Goal: Task Accomplishment & Management: Use online tool/utility

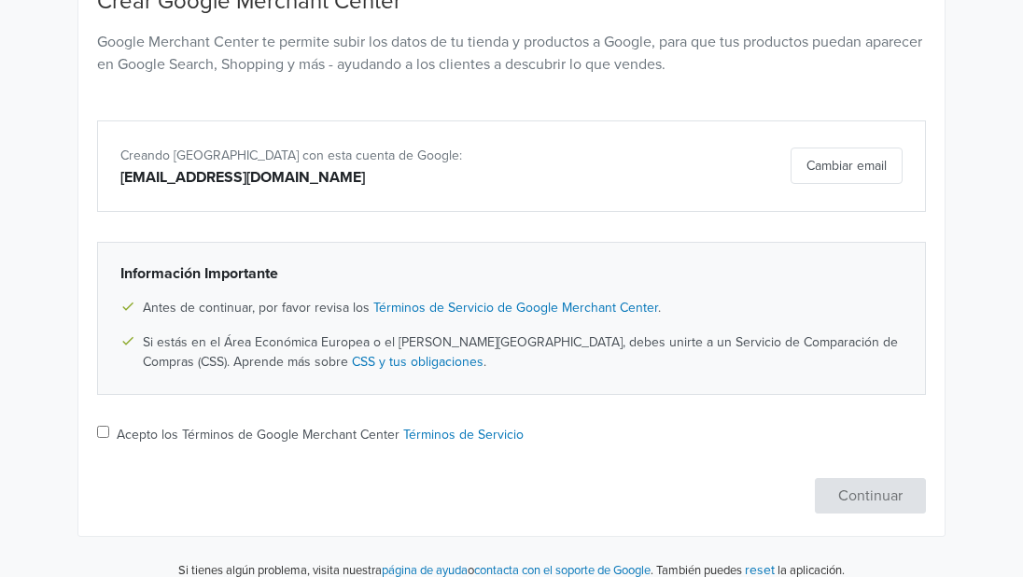
scroll to position [240, 0]
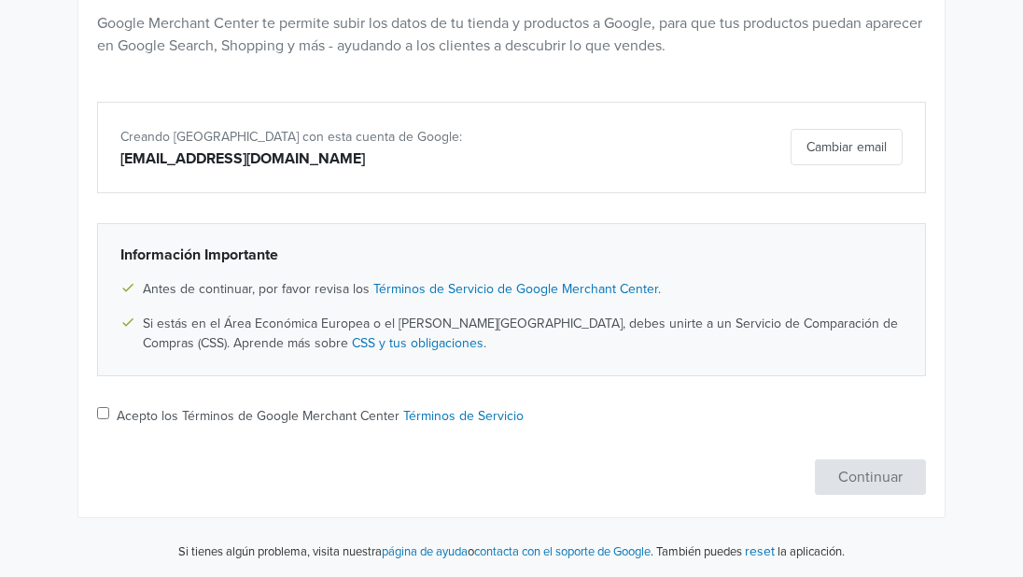
click at [99, 417] on input "Acepto los Términos de Google Merchant Center Términos de Servicio" at bounding box center [103, 413] width 12 height 12
checkbox input "true"
click at [892, 486] on button "Continuar" at bounding box center [870, 476] width 111 height 35
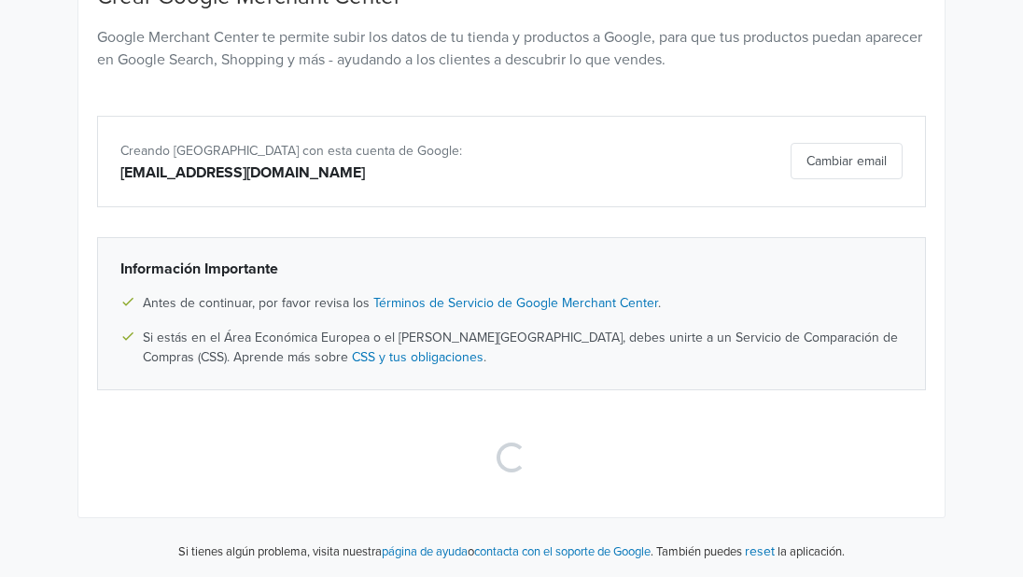
scroll to position [0, 0]
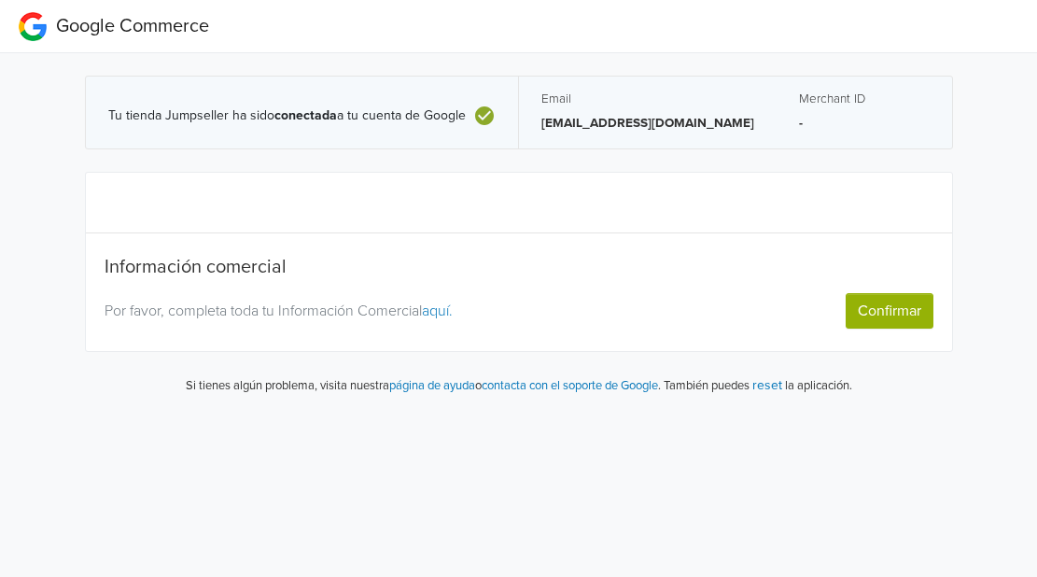
click at [904, 299] on button "Confirmar" at bounding box center [889, 310] width 88 height 35
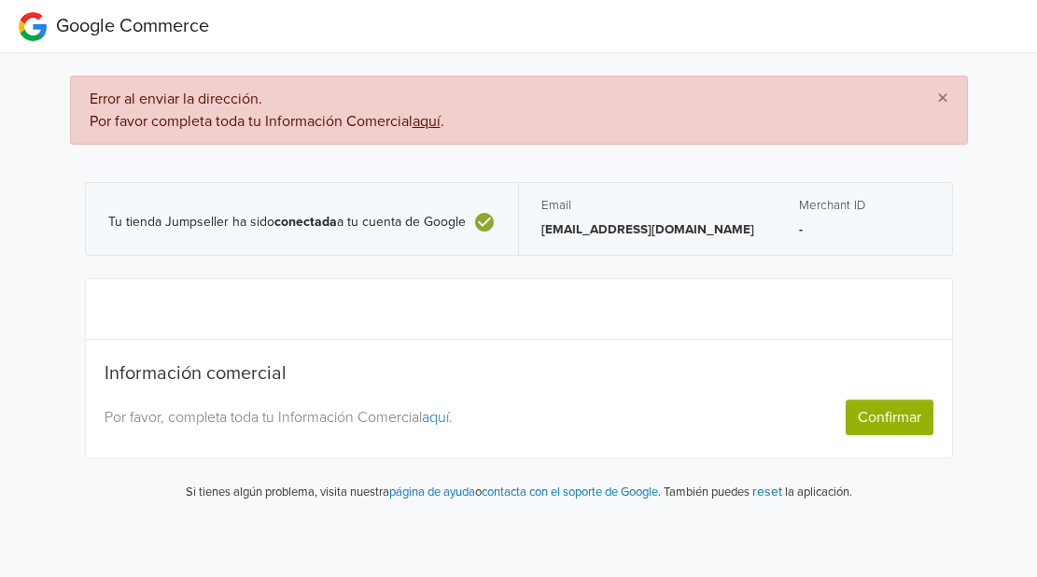
click at [376, 342] on div "Información comercial Por favor, completa toda tu Información Comercial aquí. C…" at bounding box center [519, 367] width 829 height 133
click at [220, 399] on div "Por favor, completa toda tu Información Comercial aquí. Confirmar" at bounding box center [519, 416] width 857 height 35
click at [195, 382] on h5 "Información comercial" at bounding box center [519, 373] width 829 height 22
click at [448, 417] on link "aquí." at bounding box center [437, 417] width 31 height 19
click at [887, 428] on button "Confirmar" at bounding box center [889, 416] width 88 height 35
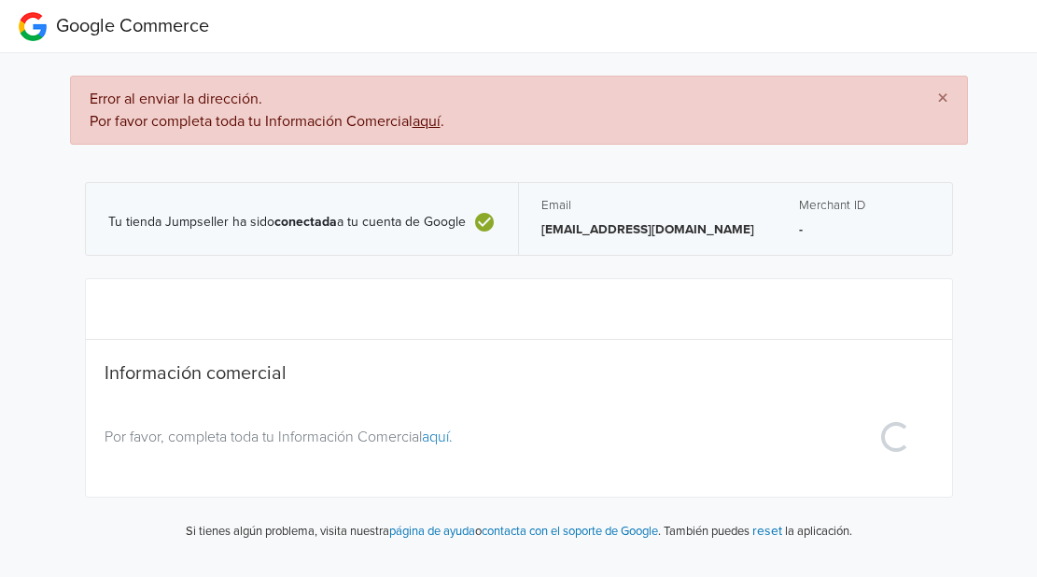
select select "co"
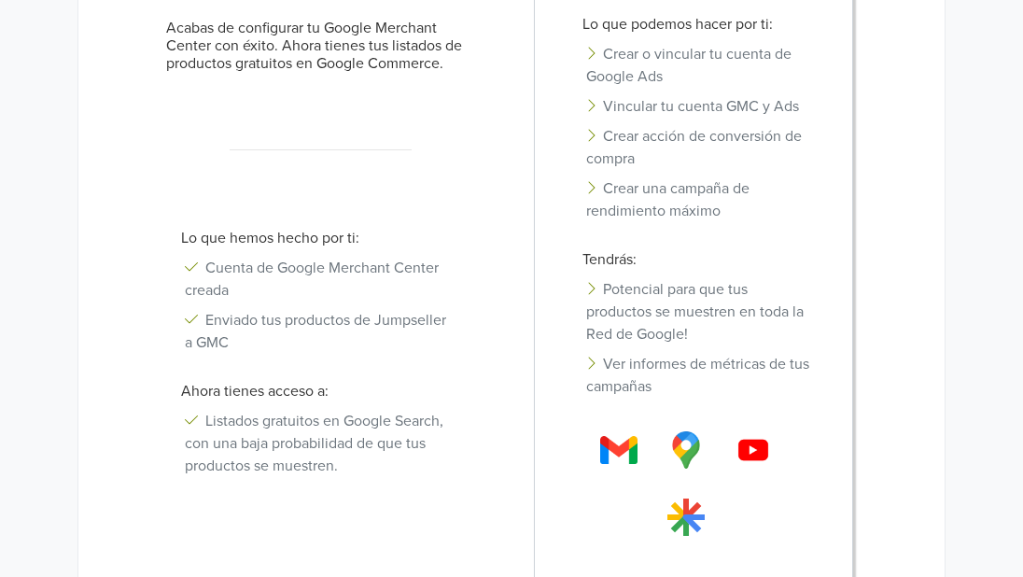
scroll to position [389, 0]
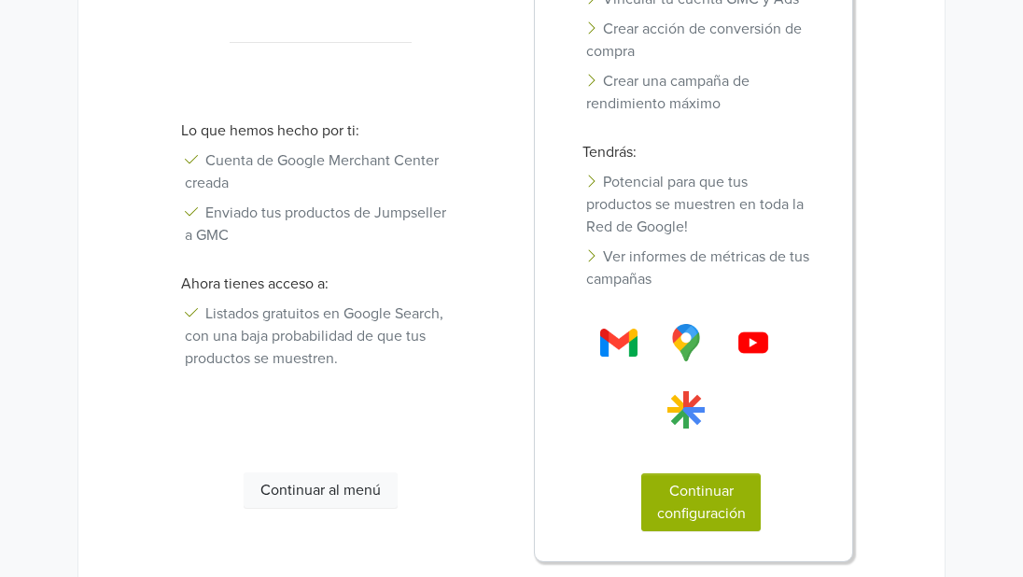
click at [294, 496] on button "Continuar al menú" at bounding box center [321, 489] width 155 height 35
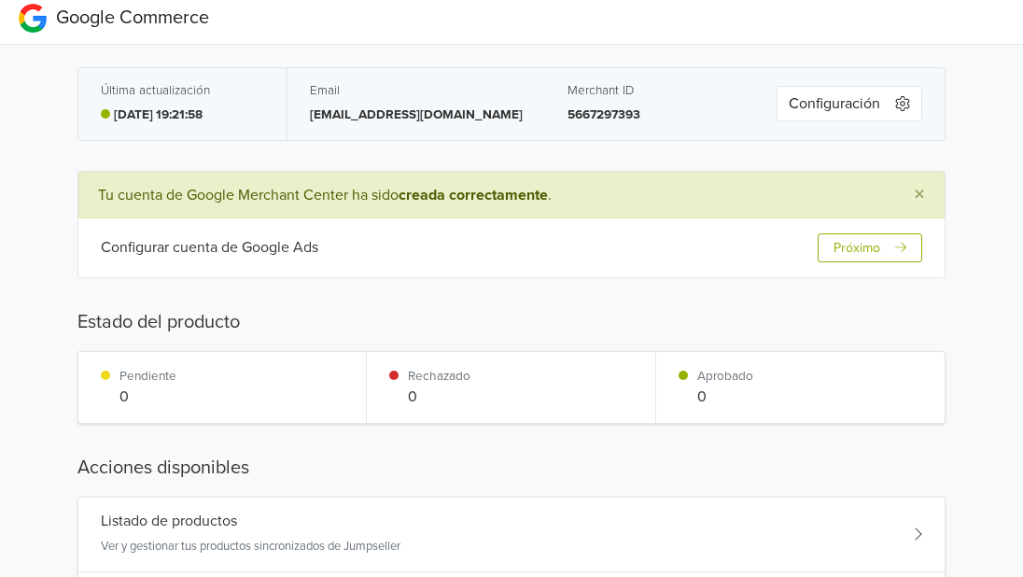
scroll to position [0, 0]
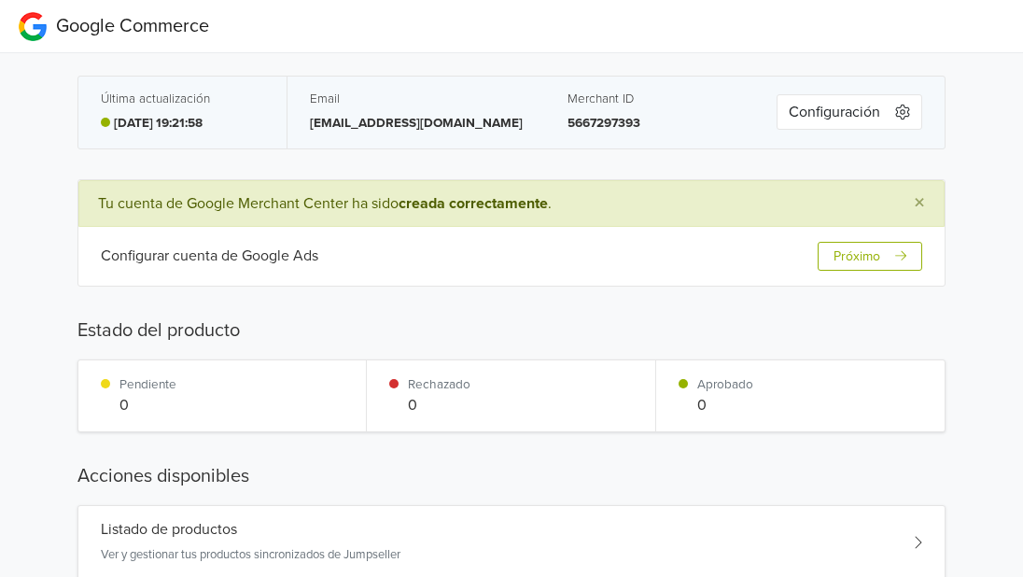
click at [857, 260] on button "Próximo" at bounding box center [869, 256] width 105 height 29
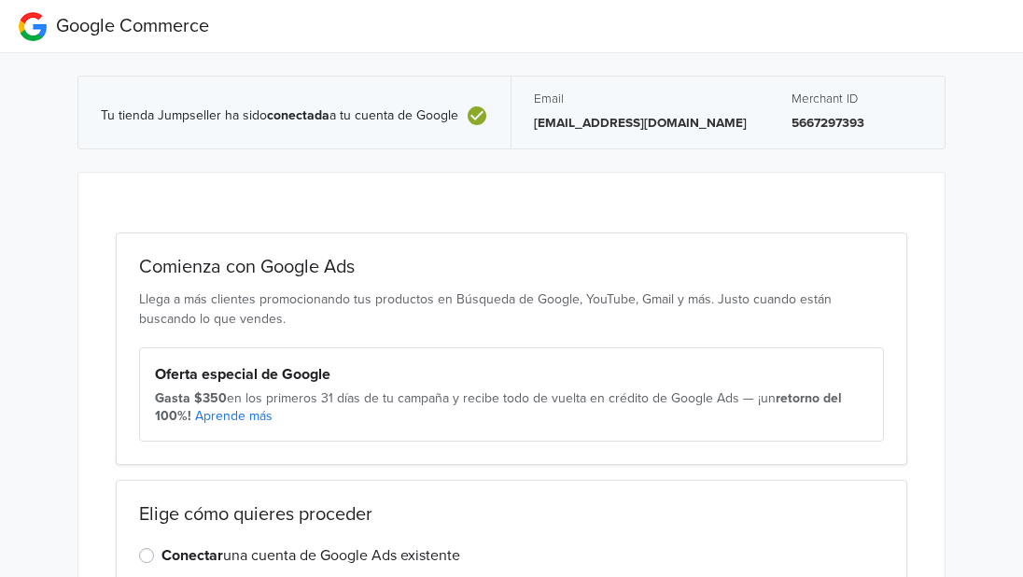
click at [227, 284] on div "Comienza con Google Ads Llega a más clientes promocionando tus productos en Bús…" at bounding box center [511, 348] width 791 height 232
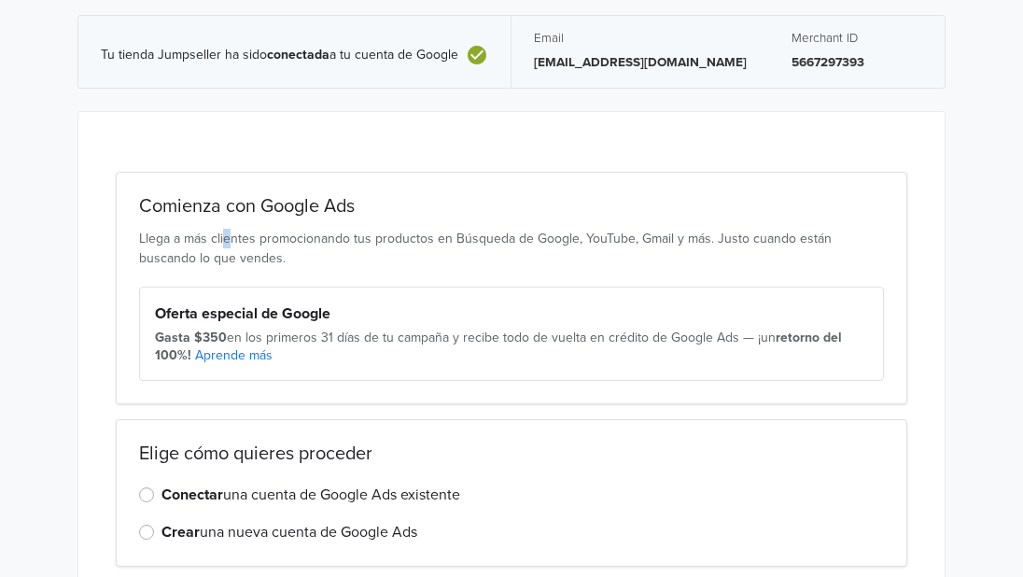
scroll to position [151, 0]
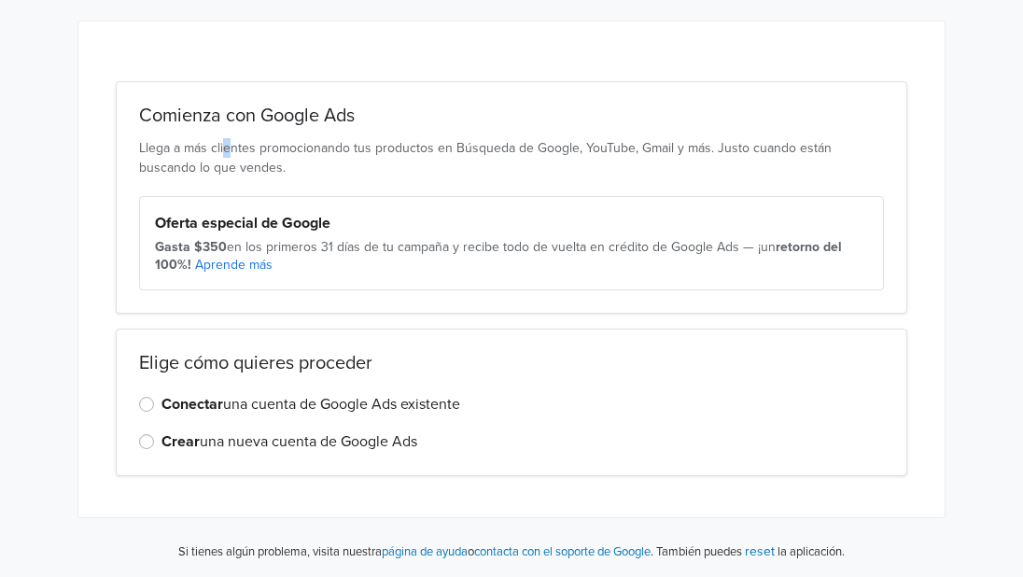
click at [139, 403] on div "Elige cómo quieres proceder Conectar una cuenta de Google Ads existente Crear u…" at bounding box center [511, 401] width 791 height 147
click at [161, 404] on label "Conectar una cuenta de Google Ads existente" at bounding box center [310, 404] width 299 height 22
click at [0, 0] on input "Conectar una cuenta de Google Ads existente" at bounding box center [0, 0] width 0 height 0
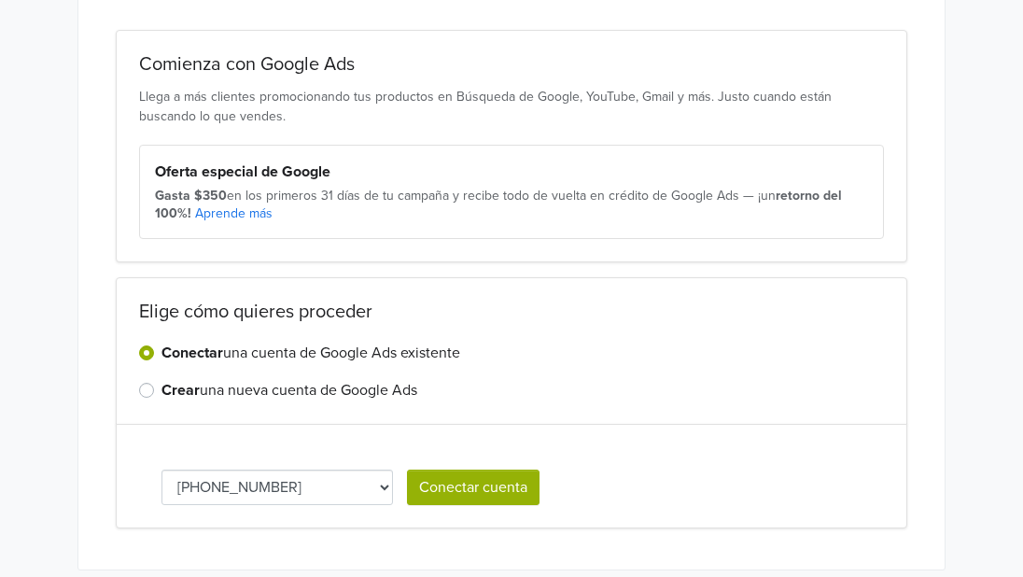
scroll to position [255, 0]
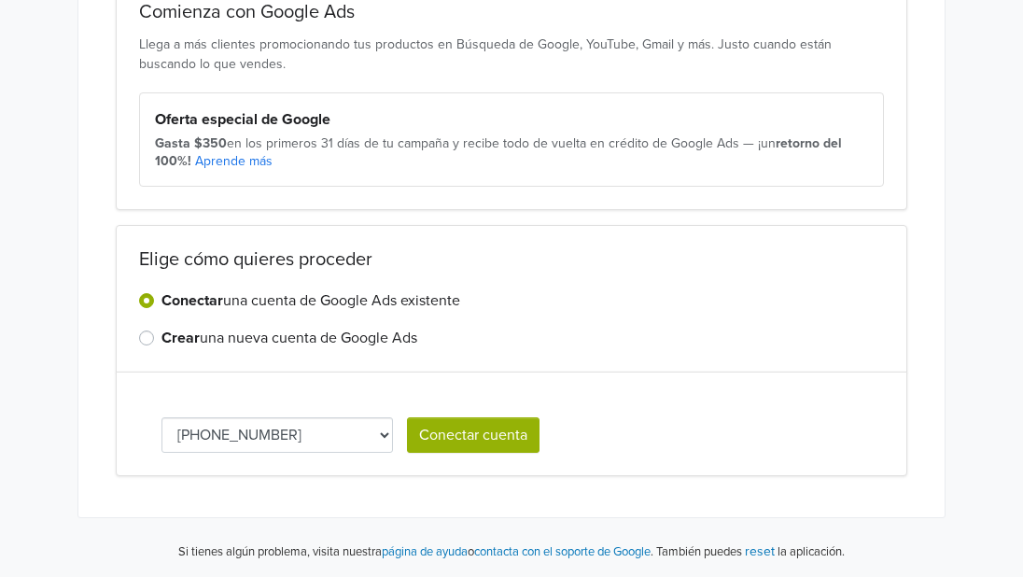
click at [447, 437] on button "Conectar cuenta" at bounding box center [473, 434] width 132 height 35
click at [447, 437] on div "Loading..." at bounding box center [437, 434] width 61 height 35
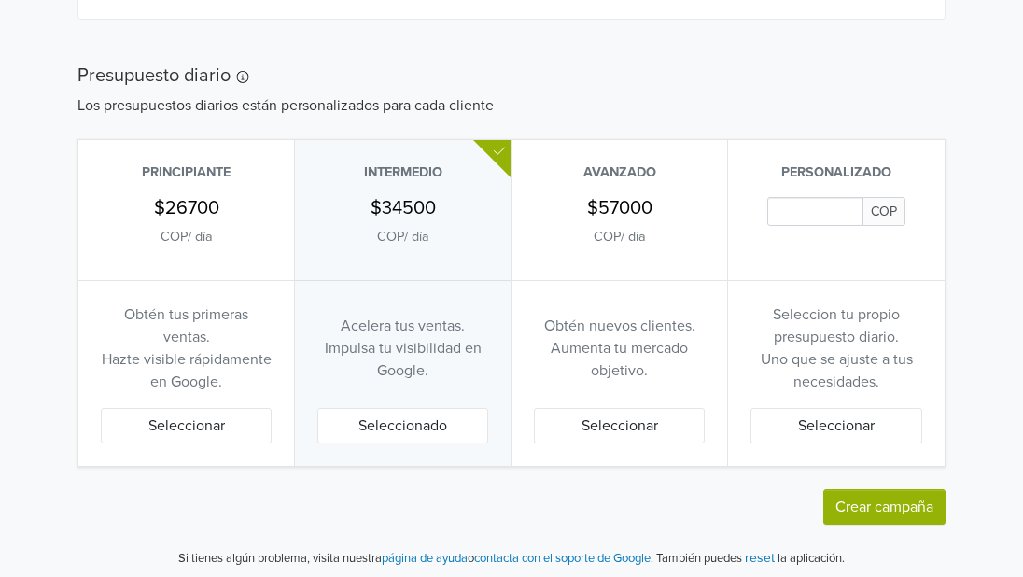
scroll to position [1164, 0]
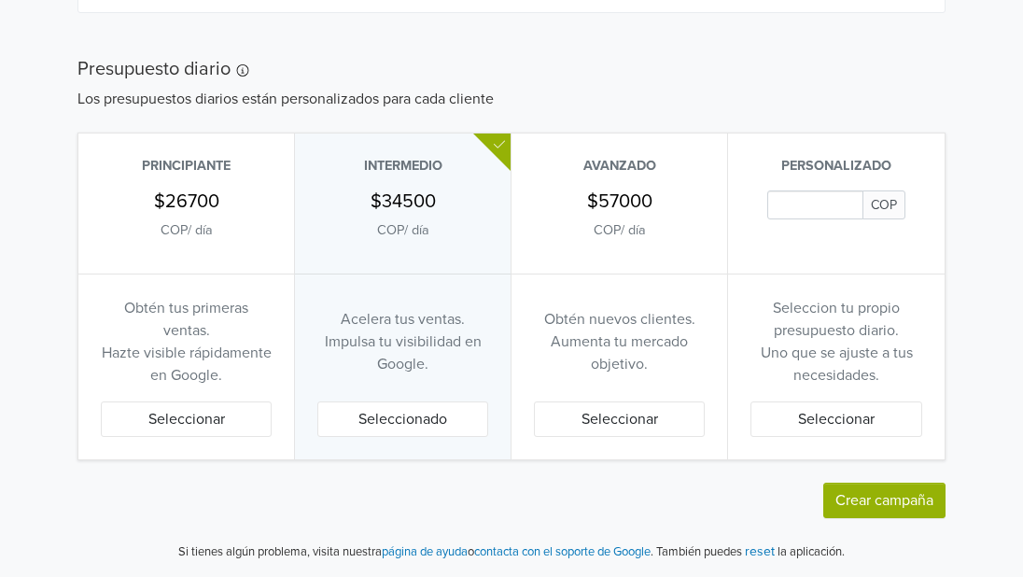
click at [190, 436] on button "Seleccionar" at bounding box center [186, 418] width 171 height 35
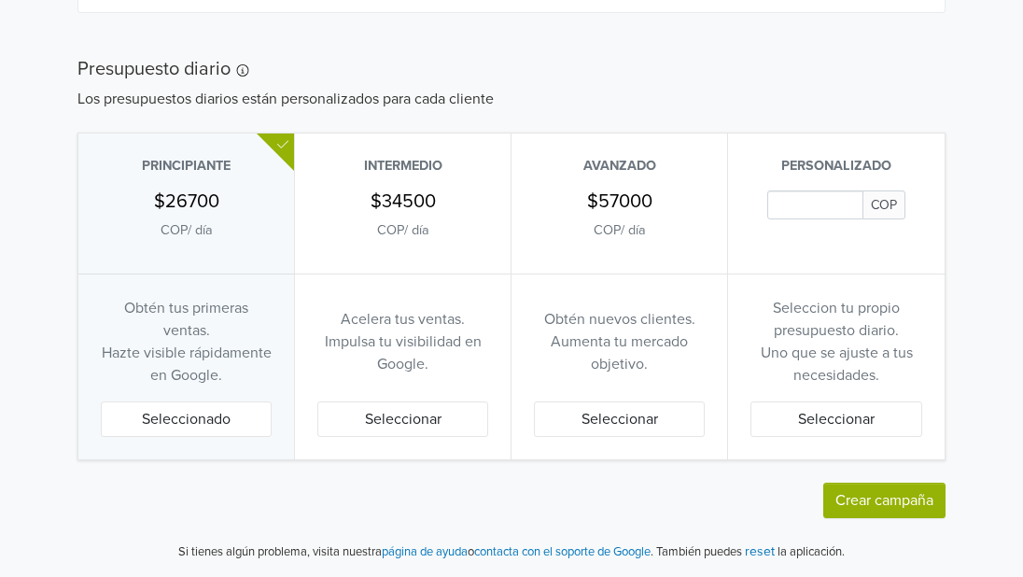
click at [871, 510] on button "Crear campaña" at bounding box center [884, 499] width 122 height 35
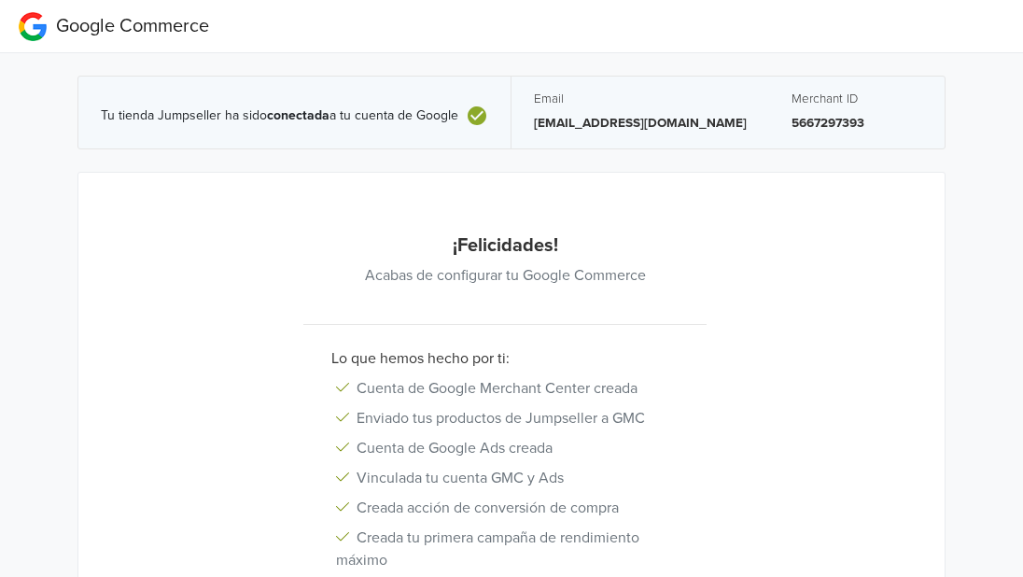
drag, startPoint x: 860, startPoint y: 524, endPoint x: 966, endPoint y: 440, distance: 134.8
click at [966, 440] on div "Tu tienda Jumpseller ha sido conectada a tu cuenta de Google Email avibienestar…" at bounding box center [511, 406] width 1051 height 706
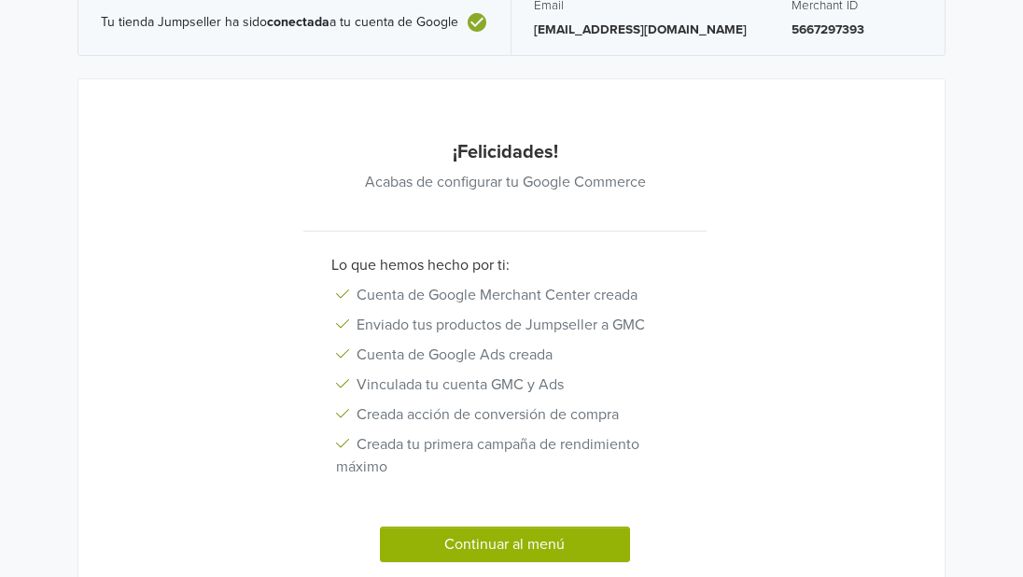
scroll to position [183, 0]
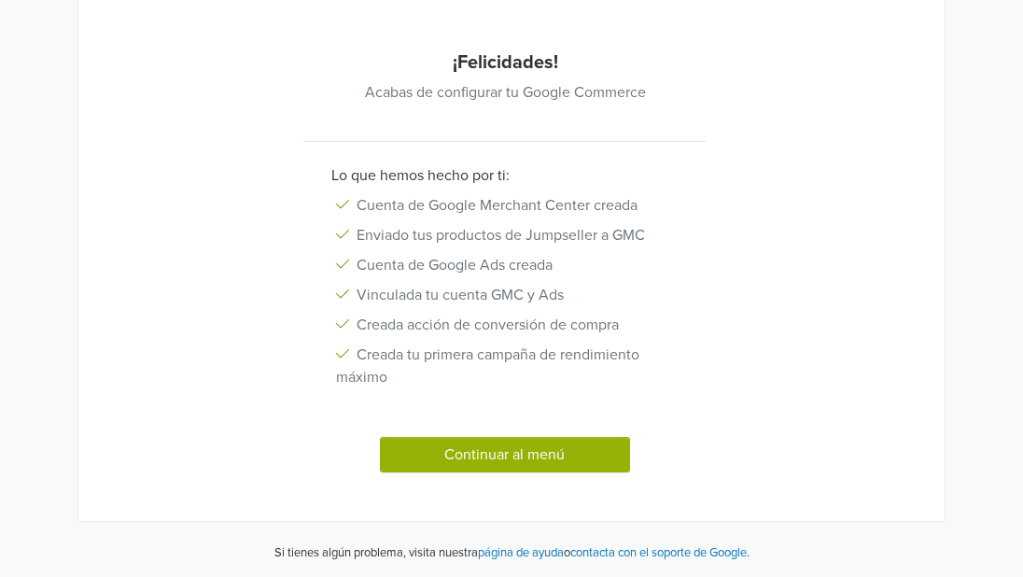
click at [571, 449] on button "Continuar al menú" at bounding box center [505, 454] width 250 height 35
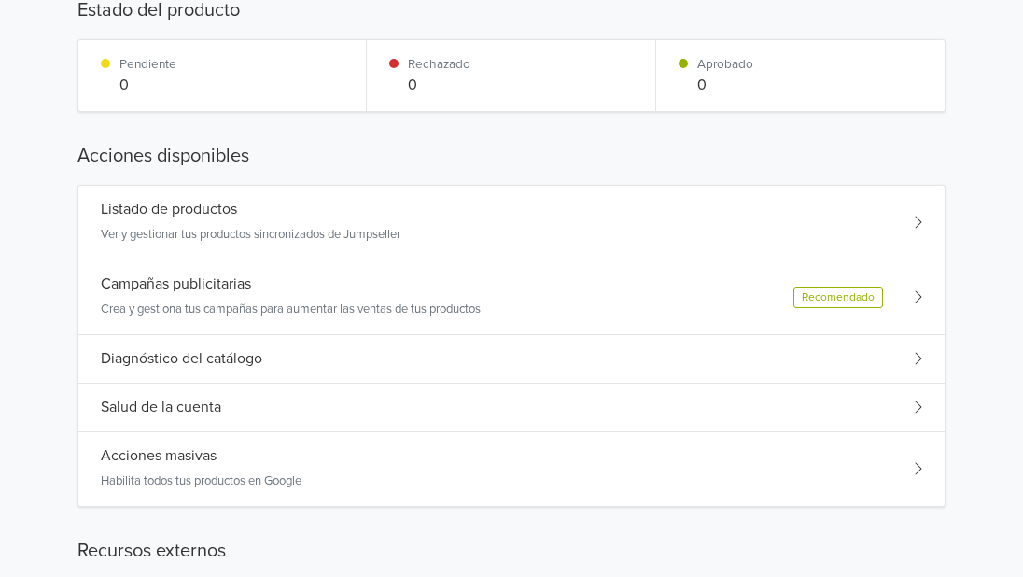
scroll to position [168, 0]
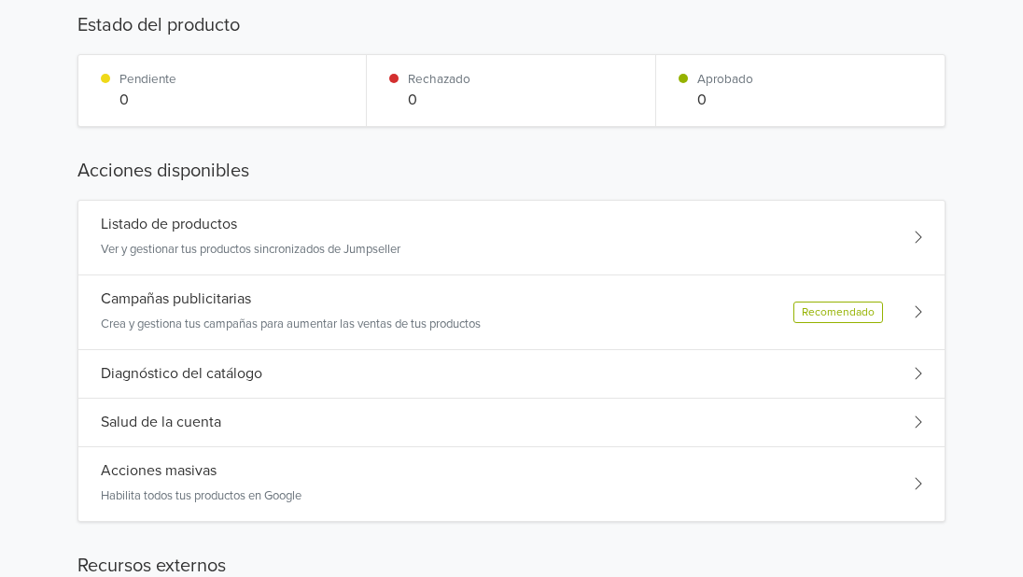
click at [889, 315] on div "Recomendado" at bounding box center [857, 311] width 129 height 21
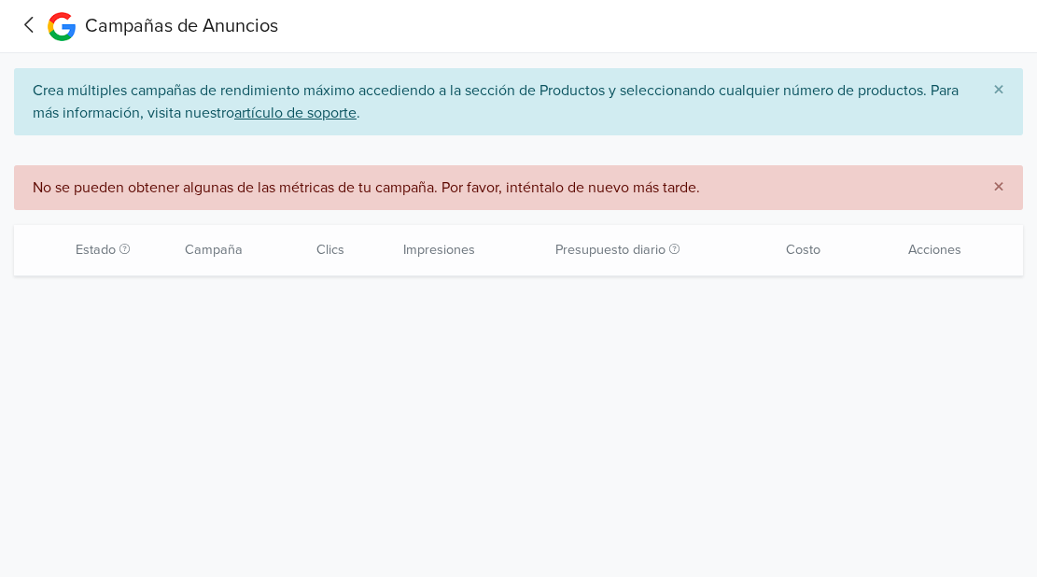
click at [117, 253] on div "Estado El presupuesto diario representa la cantidad máxima que puedes gastar, l…" at bounding box center [92, 250] width 156 height 50
click at [16, 35] on icon at bounding box center [29, 24] width 29 height 23
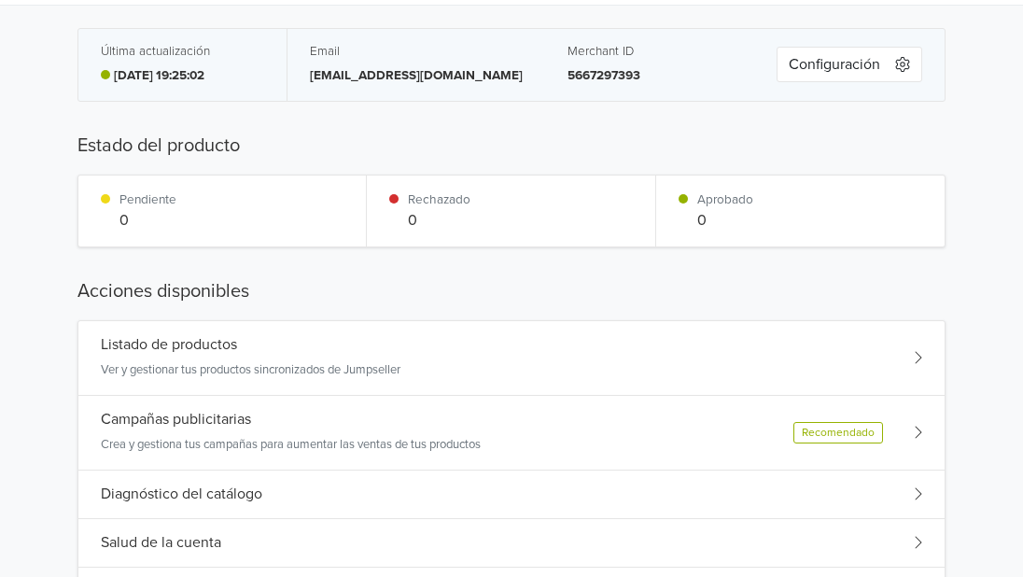
scroll to position [93, 0]
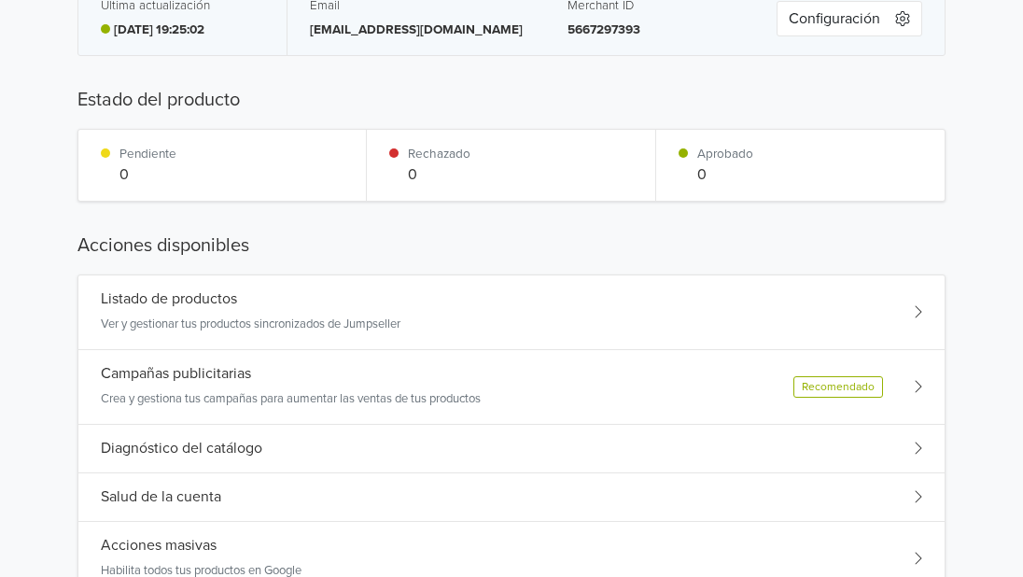
click at [307, 339] on div "Listado de productos Ver y gestionar tus productos sincronizados de Jumpseller" at bounding box center [511, 312] width 866 height 75
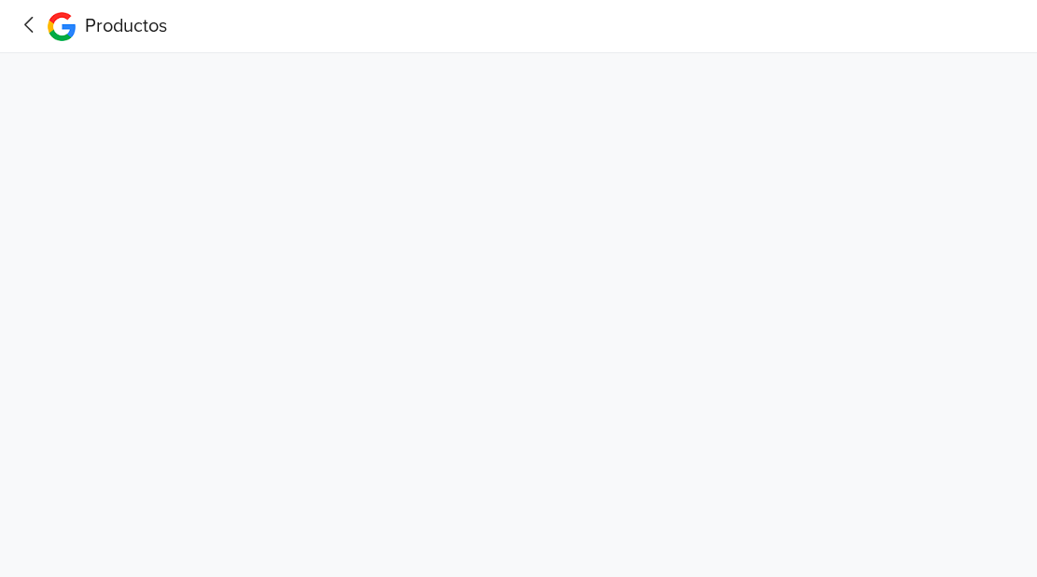
click at [28, 25] on icon at bounding box center [29, 24] width 29 height 23
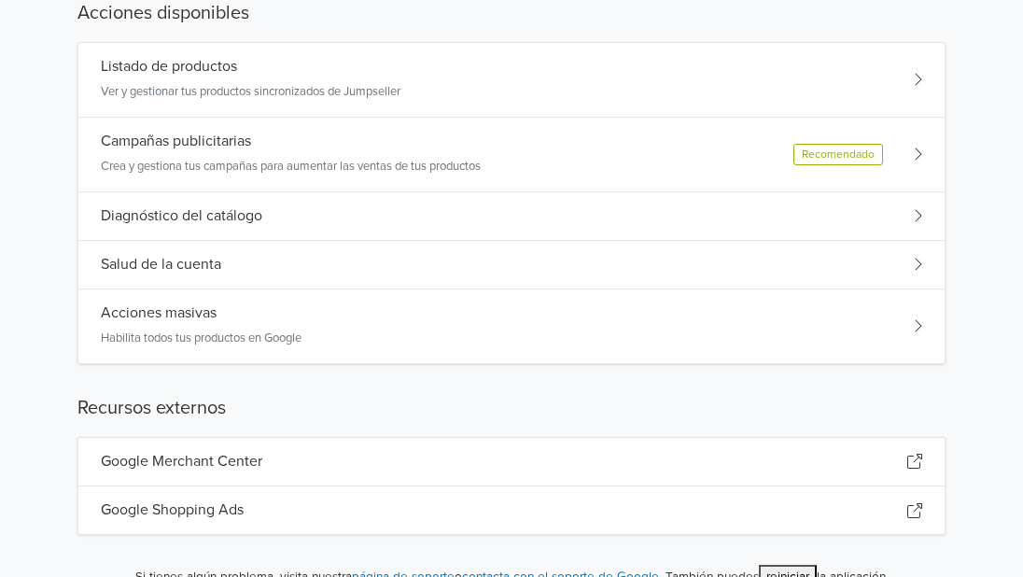
scroll to position [338, 0]
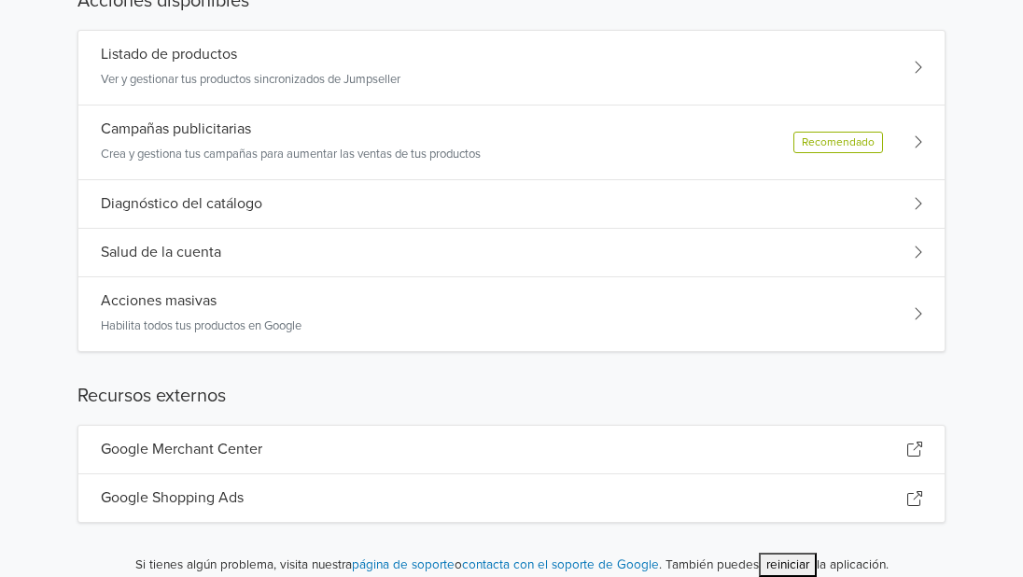
click at [676, 329] on div "Acciones masivas Habilita todos tus productos en Google" at bounding box center [511, 314] width 866 height 74
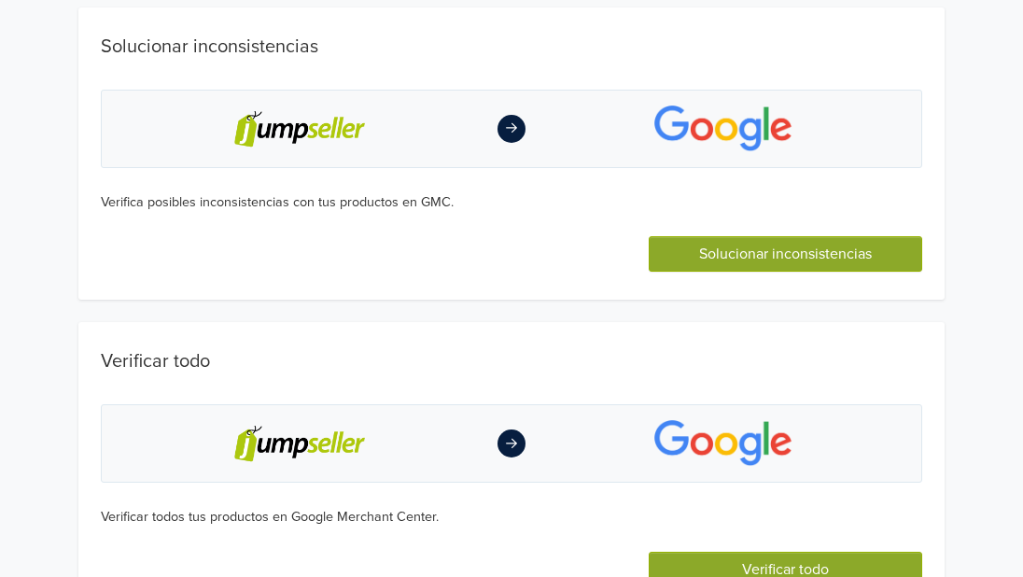
scroll to position [422, 0]
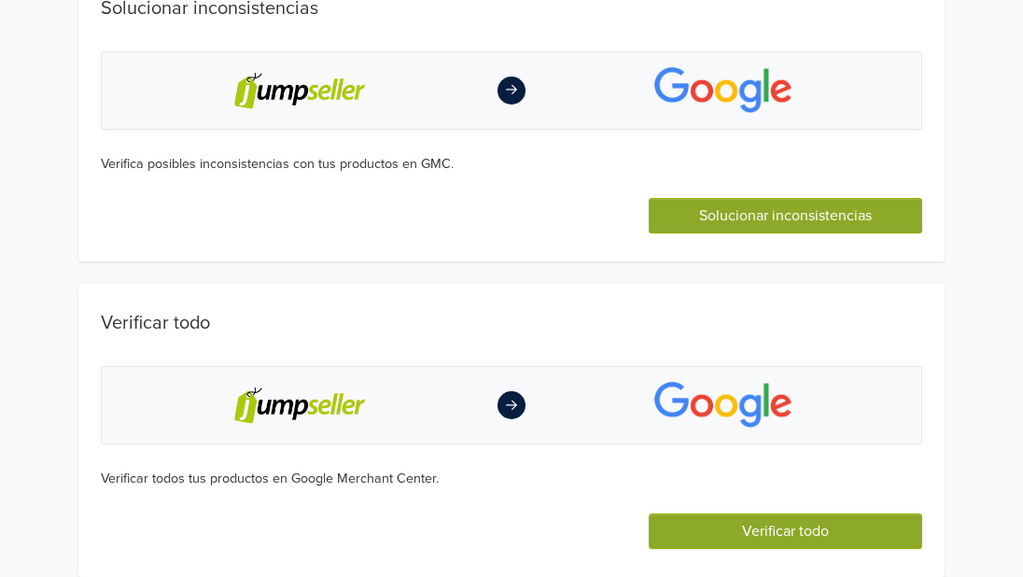
click at [811, 218] on button "Solucionar inconsistencias" at bounding box center [784, 215] width 273 height 35
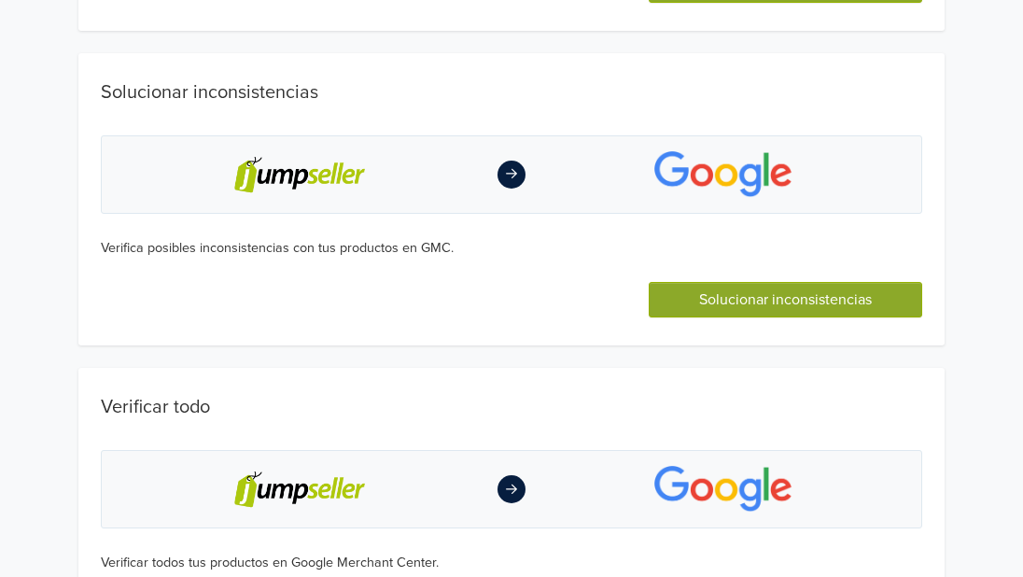
scroll to position [506, 0]
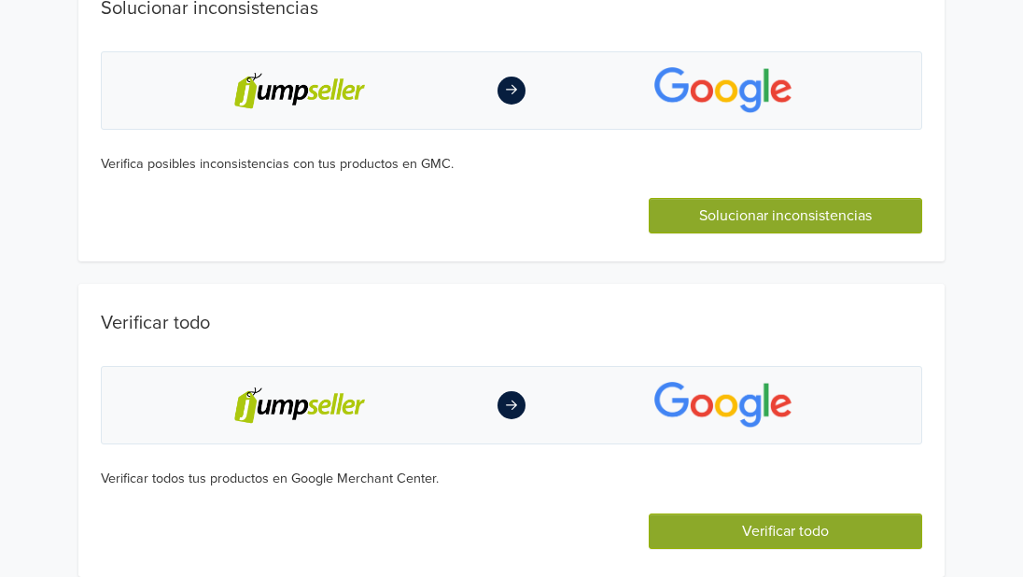
click at [625, 235] on div "Solucionar inconsistencias Verifica posibles inconsistencias con tus productos …" at bounding box center [511, 115] width 866 height 293
click at [691, 217] on button "Solucionar inconsistencias" at bounding box center [784, 215] width 273 height 35
click at [783, 537] on button "Verificar todo" at bounding box center [784, 530] width 273 height 35
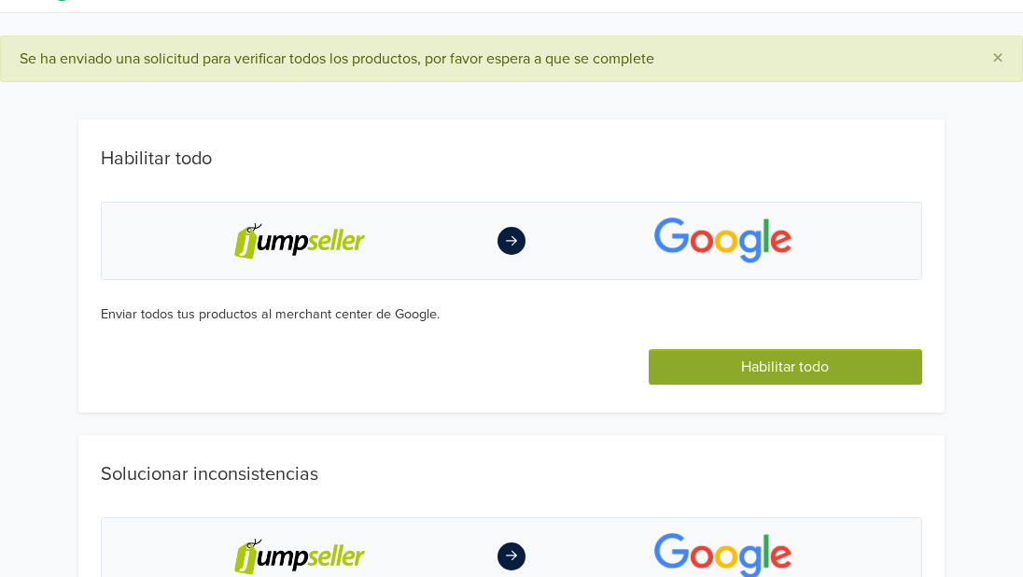
scroll to position [39, 0]
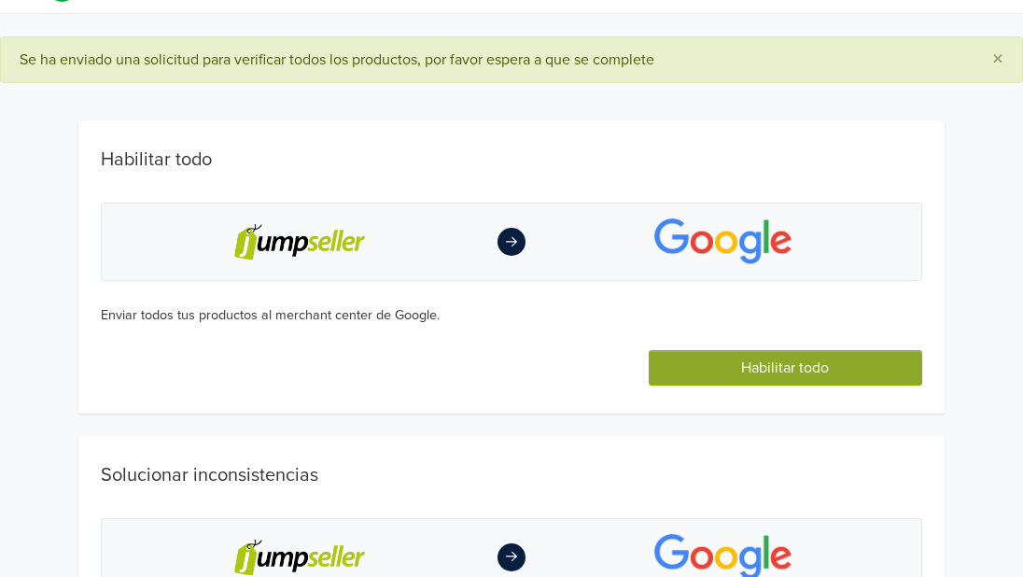
click at [709, 369] on button "Habilitar todo" at bounding box center [784, 367] width 273 height 35
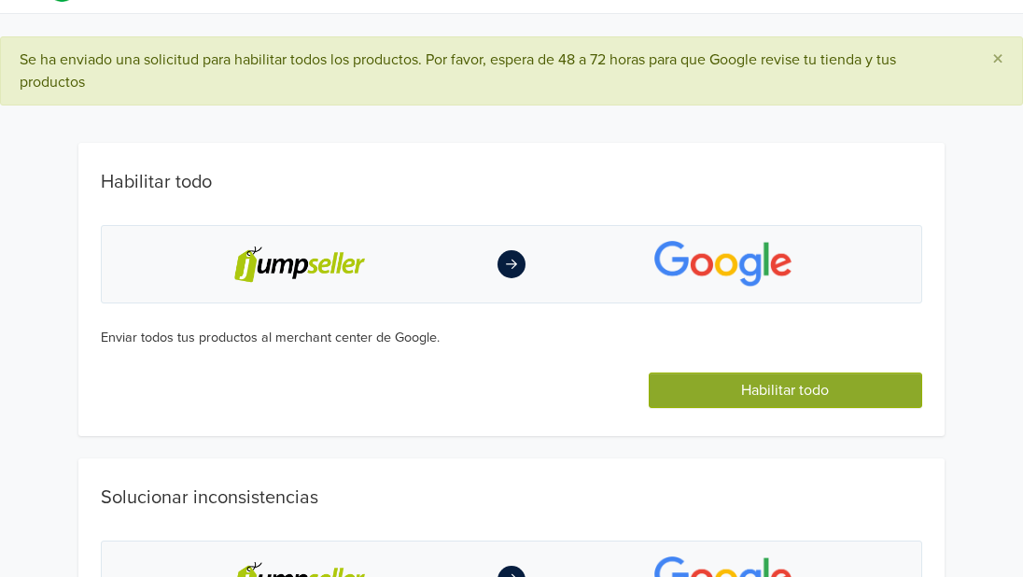
click at [520, 255] on div at bounding box center [511, 264] width 28 height 28
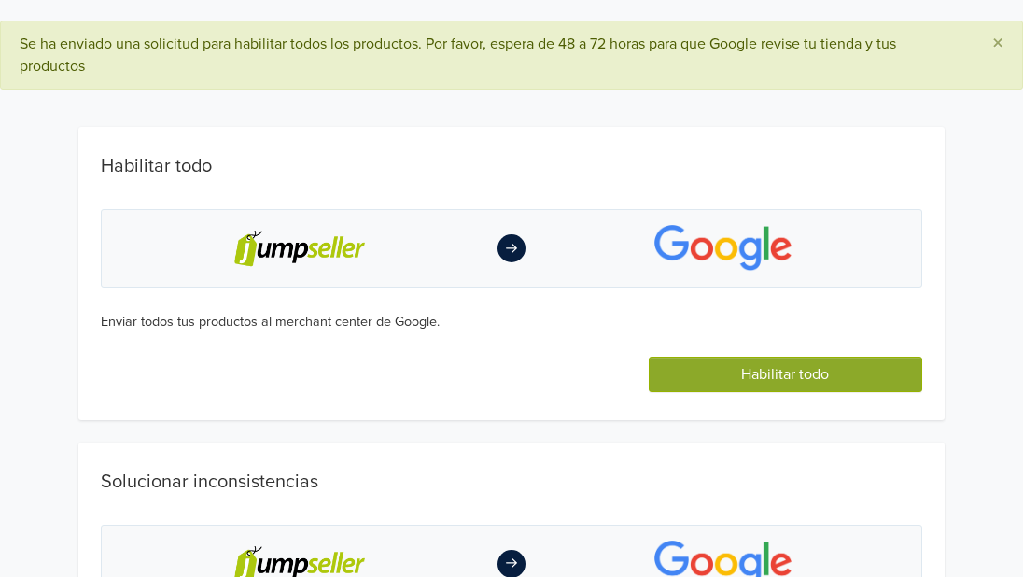
scroll to position [0, 0]
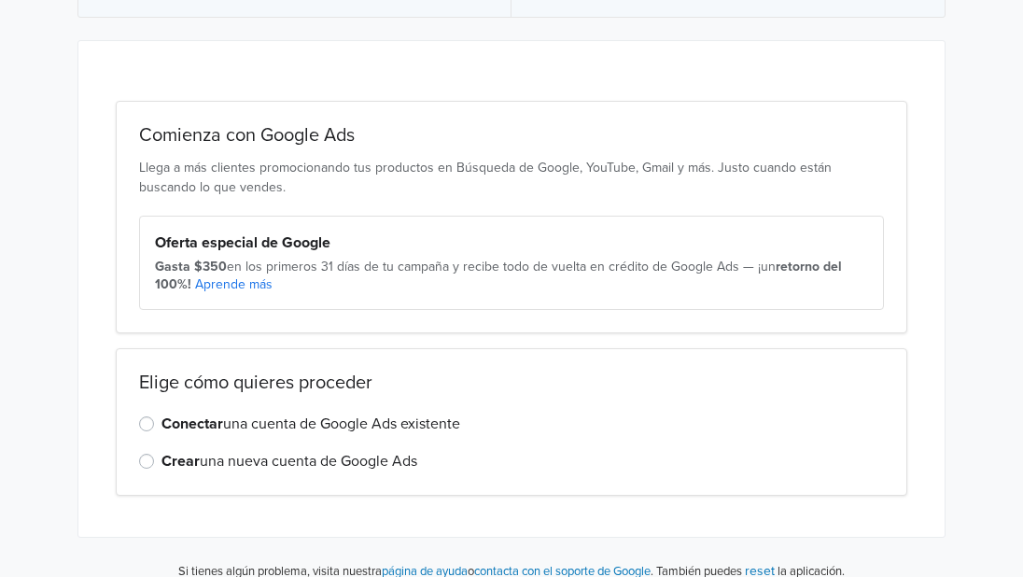
scroll to position [151, 0]
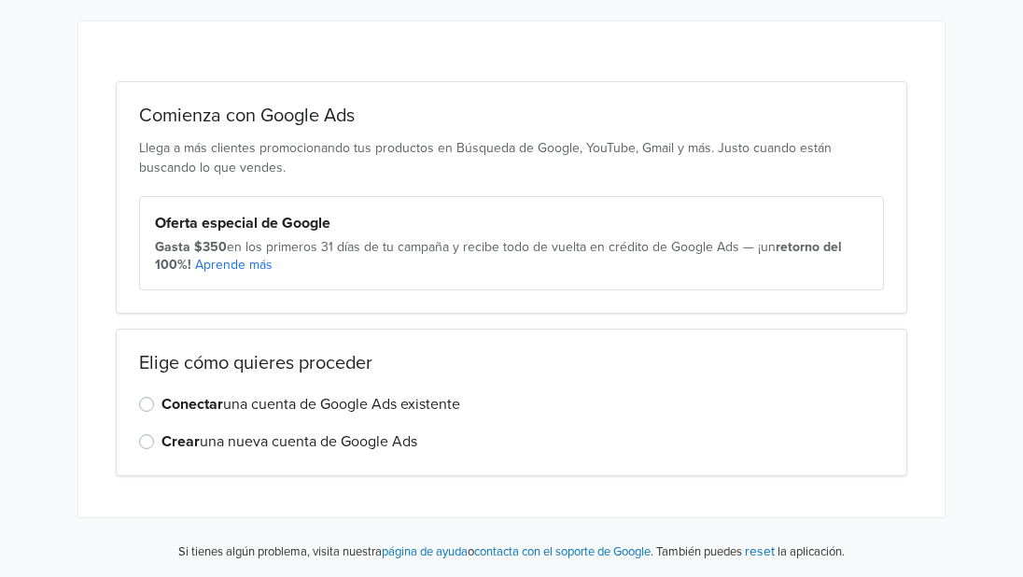
click at [161, 406] on label "Conectar una cuenta de Google Ads existente" at bounding box center [310, 404] width 299 height 22
click at [0, 0] on input "Conectar una cuenta de Google Ads existente" at bounding box center [0, 0] width 0 height 0
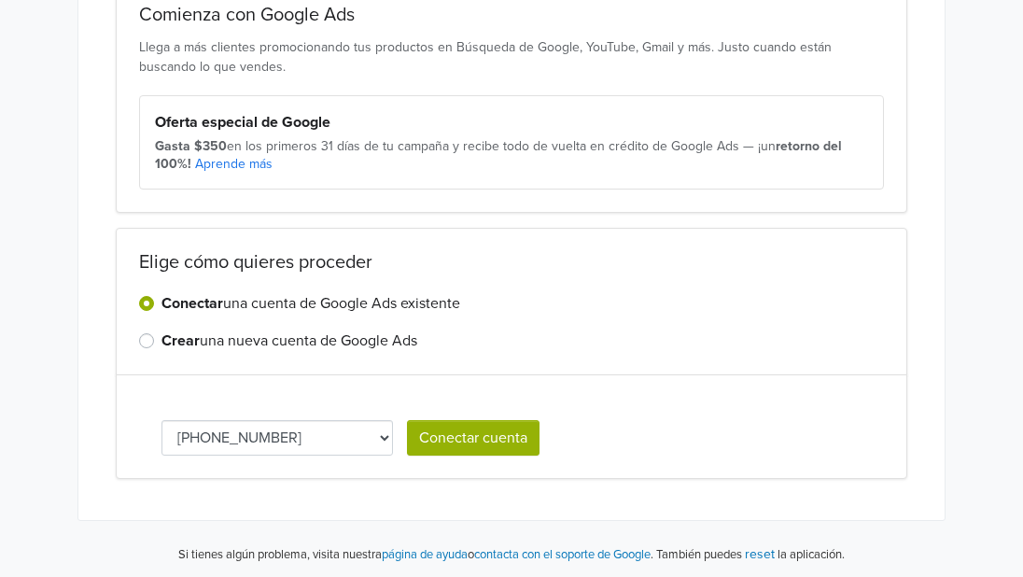
scroll to position [255, 0]
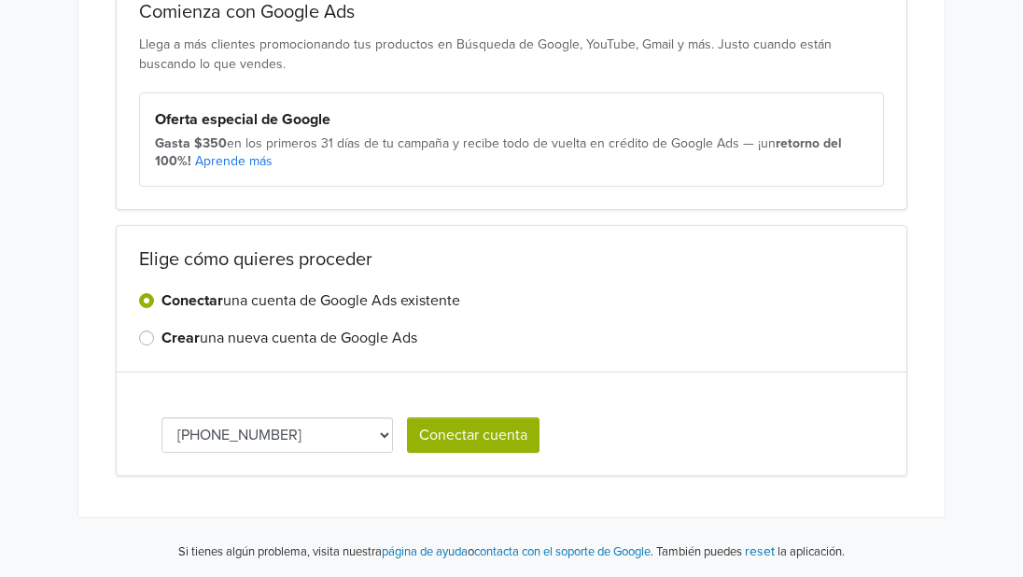
click at [508, 434] on button "Conectar cuenta" at bounding box center [473, 434] width 132 height 35
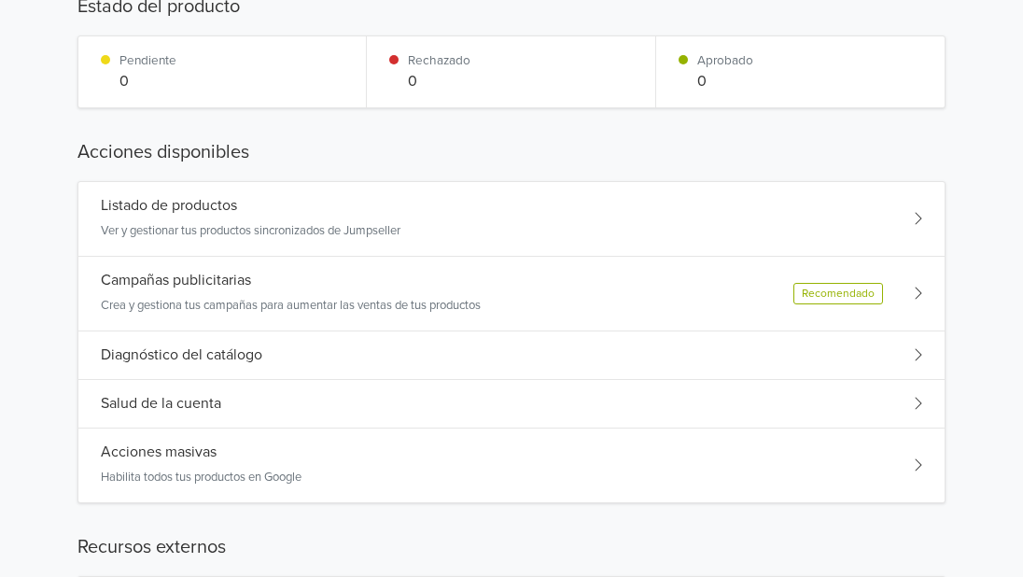
scroll to position [338, 0]
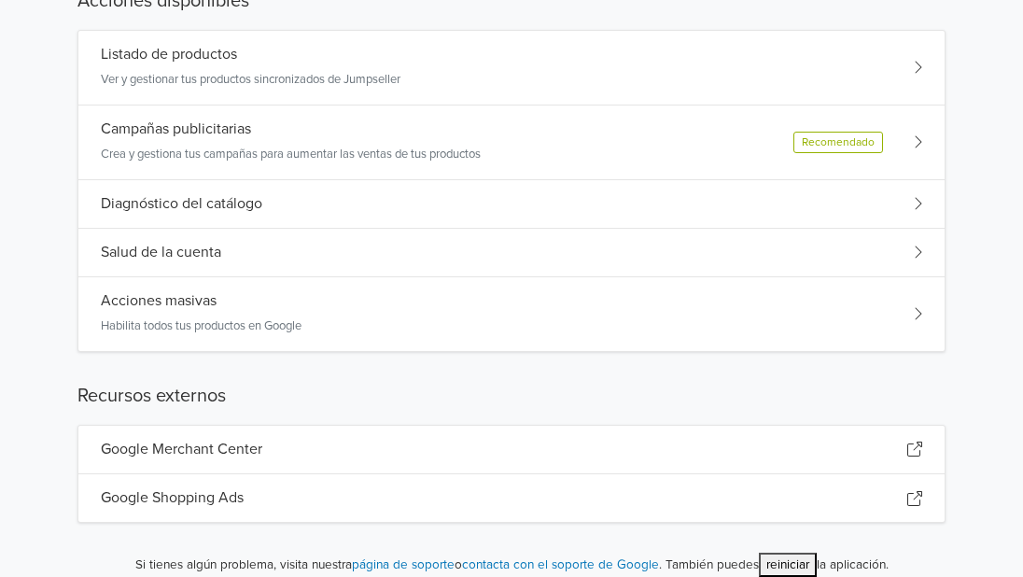
click at [608, 332] on div "Acciones masivas Habilita todos tus productos en Google" at bounding box center [511, 314] width 866 height 74
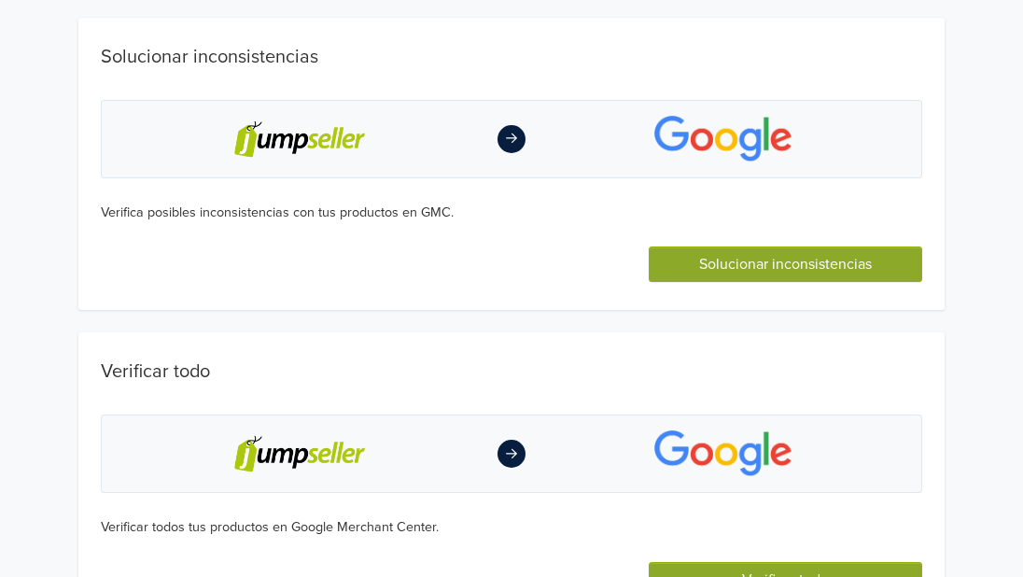
scroll to position [422, 0]
